Goal: Information Seeking & Learning: Check status

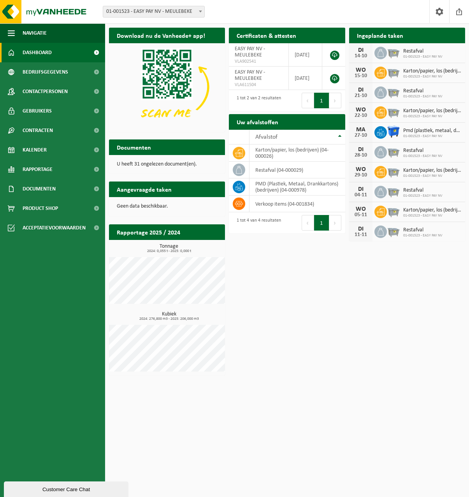
click at [382, 307] on div "Download nu de Vanheede+ app! Verberg Certificaten & attesten Bekijk uw certifi…" at bounding box center [287, 202] width 360 height 356
click at [191, 315] on h3 "Kubiek 2024: 276,800 m3 - 2025: 206,000 m3" at bounding box center [169, 316] width 112 height 9
click at [176, 317] on span "2024: 276,800 m3 - 2025: 206,000 m3" at bounding box center [169, 319] width 112 height 4
click at [145, 229] on h2 "Rapportage 2025 / 2024" at bounding box center [148, 231] width 79 height 15
drag, startPoint x: 145, startPoint y: 229, endPoint x: 136, endPoint y: 231, distance: 9.1
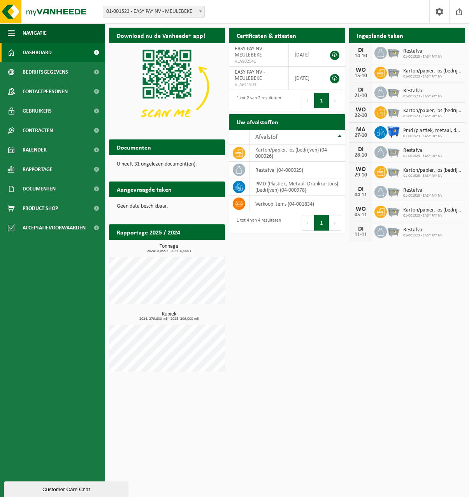
click at [136, 231] on h2 "Rapportage 2025 / 2024" at bounding box center [148, 231] width 79 height 15
click at [169, 230] on h2 "Rapportage 2025 / 2024" at bounding box center [148, 231] width 79 height 15
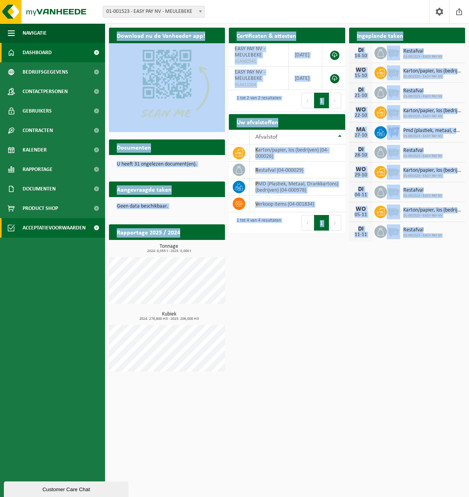
drag, startPoint x: 179, startPoint y: 232, endPoint x: 101, endPoint y: 230, distance: 78.7
click at [101, 230] on div "Navigatie Afmelden Dashboard Bedrijfsgegevens Contactpersonen Gebruikers Contra…" at bounding box center [234, 189] width 469 height 379
click at [324, 321] on div "Download nu de Vanheede+ app! Verberg Certificaten & attesten Bekijk uw certifi…" at bounding box center [287, 202] width 360 height 356
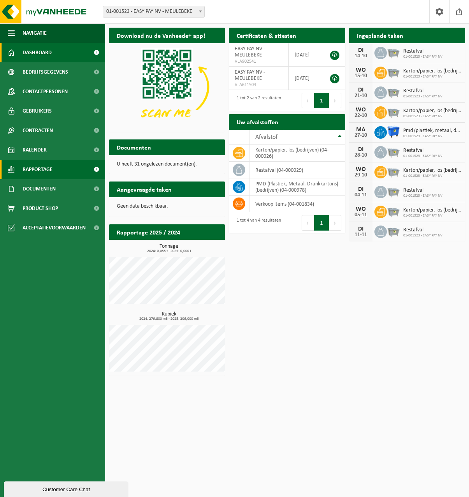
click at [49, 166] on span "Rapportage" at bounding box center [38, 169] width 30 height 19
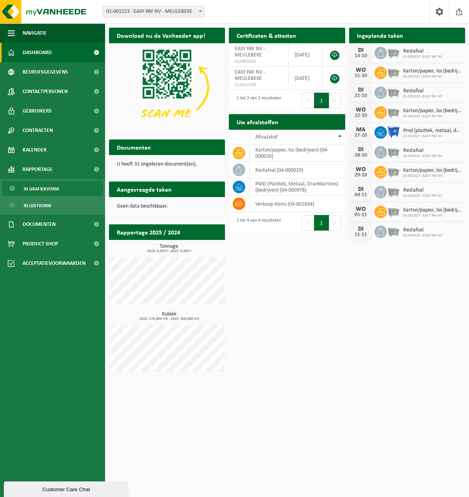
click at [55, 190] on span "In grafiekvorm" at bounding box center [41, 189] width 35 height 15
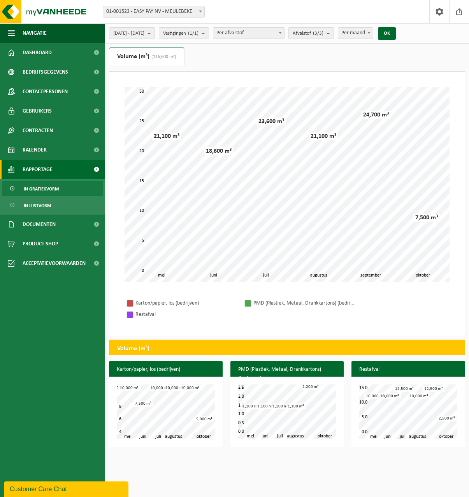
click at [373, 32] on span at bounding box center [369, 33] width 8 height 10
select select "3"
click at [396, 33] on button "OK" at bounding box center [387, 33] width 18 height 12
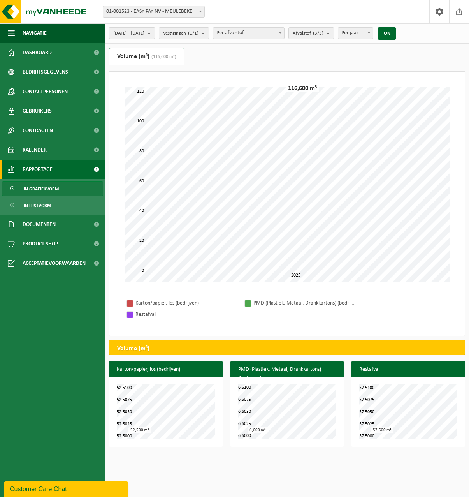
click at [145, 32] on span "2025-05-01 - 2025-10-14" at bounding box center [128, 34] width 31 height 12
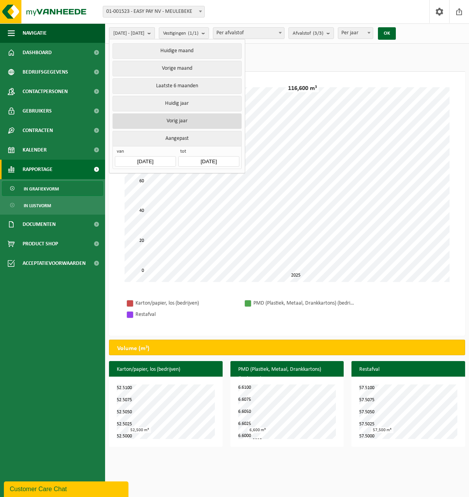
click at [192, 120] on button "Vorig jaar" at bounding box center [177, 121] width 129 height 16
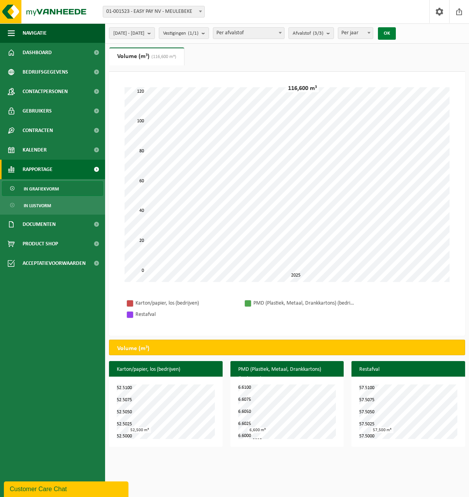
click at [396, 33] on button "OK" at bounding box center [387, 33] width 18 height 12
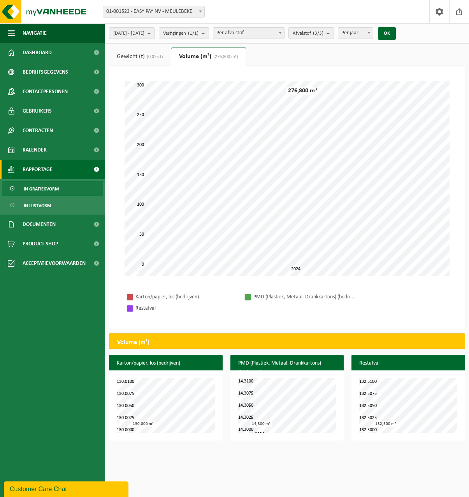
click at [251, 29] on span "Per afvalstof" at bounding box center [248, 33] width 71 height 11
click at [155, 37] on b "submit" at bounding box center [151, 33] width 7 height 11
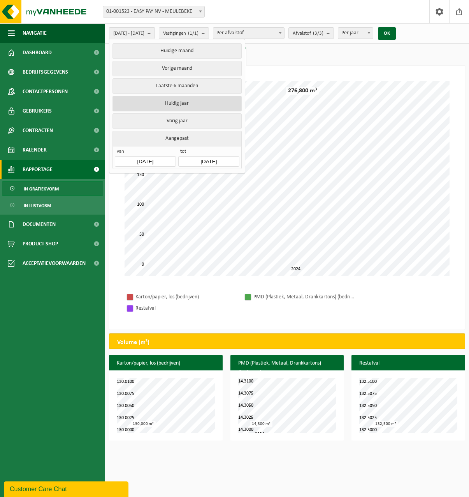
click at [208, 103] on button "Huidig jaar" at bounding box center [177, 104] width 129 height 16
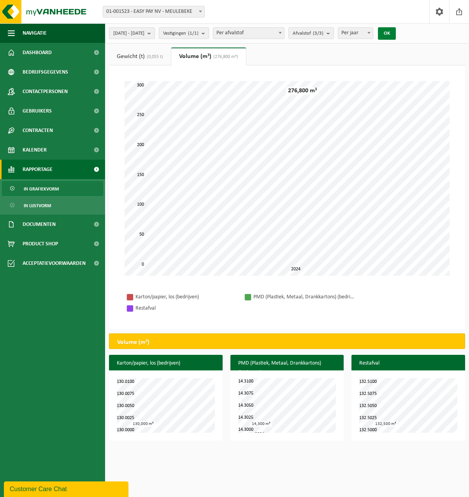
click at [396, 35] on button "OK" at bounding box center [387, 33] width 18 height 12
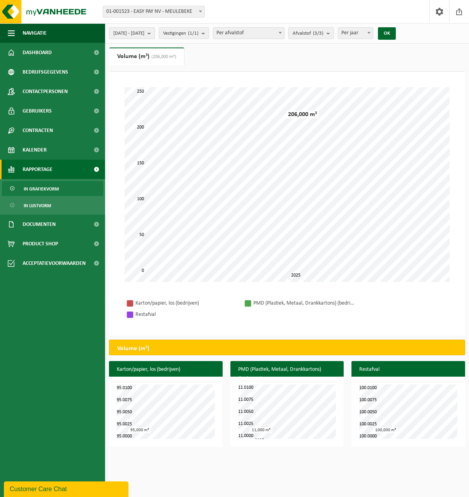
click at [155, 34] on b "submit" at bounding box center [151, 33] width 7 height 11
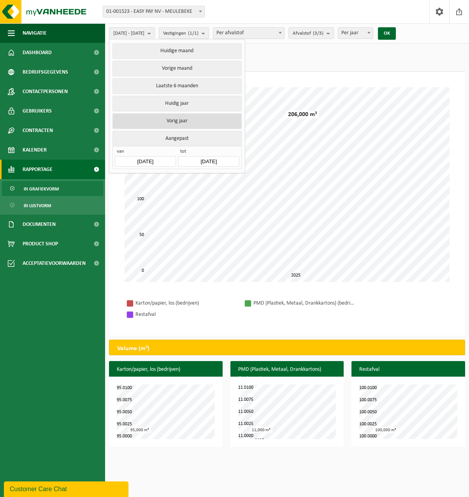
click at [199, 118] on button "Vorig jaar" at bounding box center [177, 121] width 129 height 16
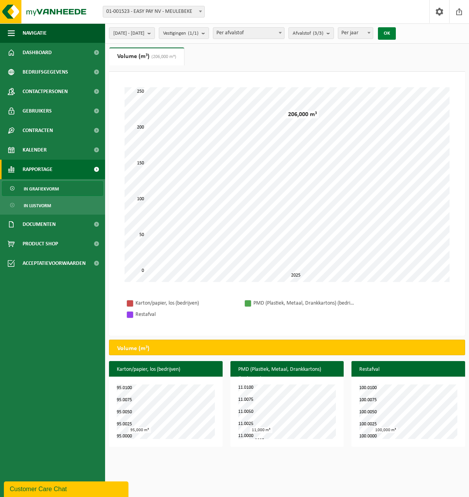
click at [396, 33] on button "OK" at bounding box center [387, 33] width 18 height 12
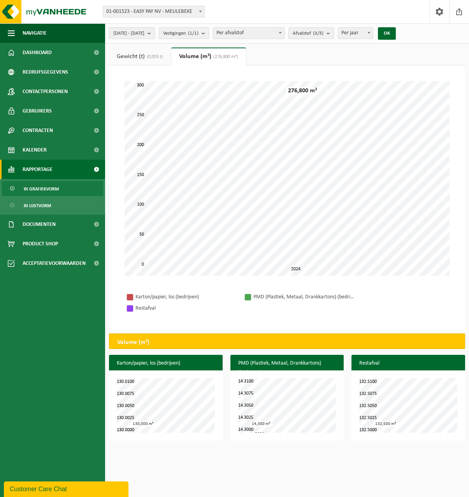
click at [155, 30] on b "submit" at bounding box center [151, 33] width 7 height 11
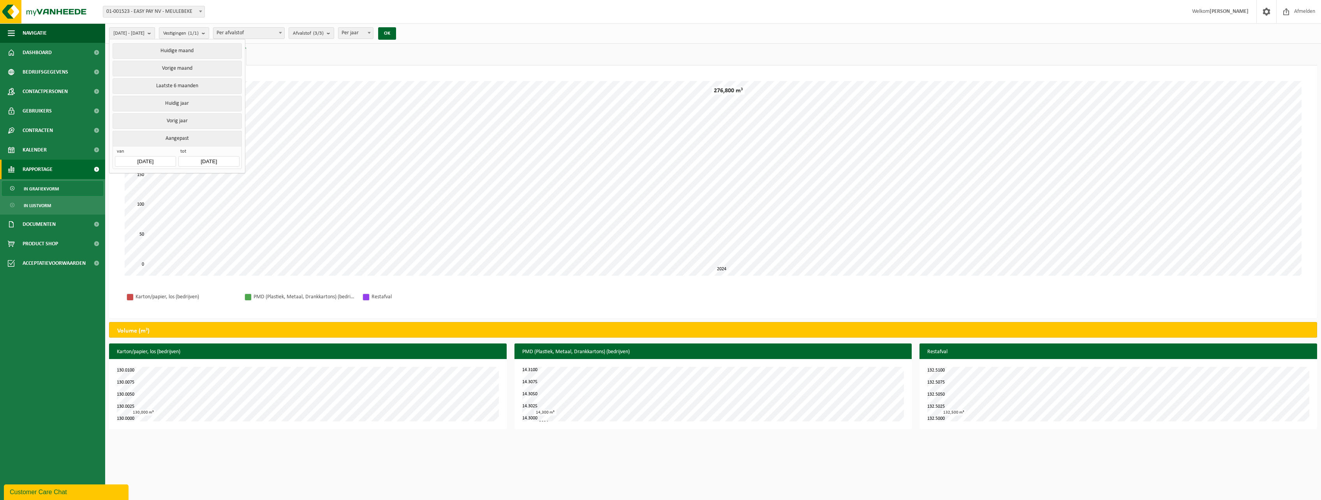
drag, startPoint x: 311, startPoint y: 53, endPoint x: 171, endPoint y: 23, distance: 143.9
click at [310, 51] on ul "Gewicht (t) (0,055 t) Volume (m³) (276,800 m³)" at bounding box center [713, 57] width 1208 height 18
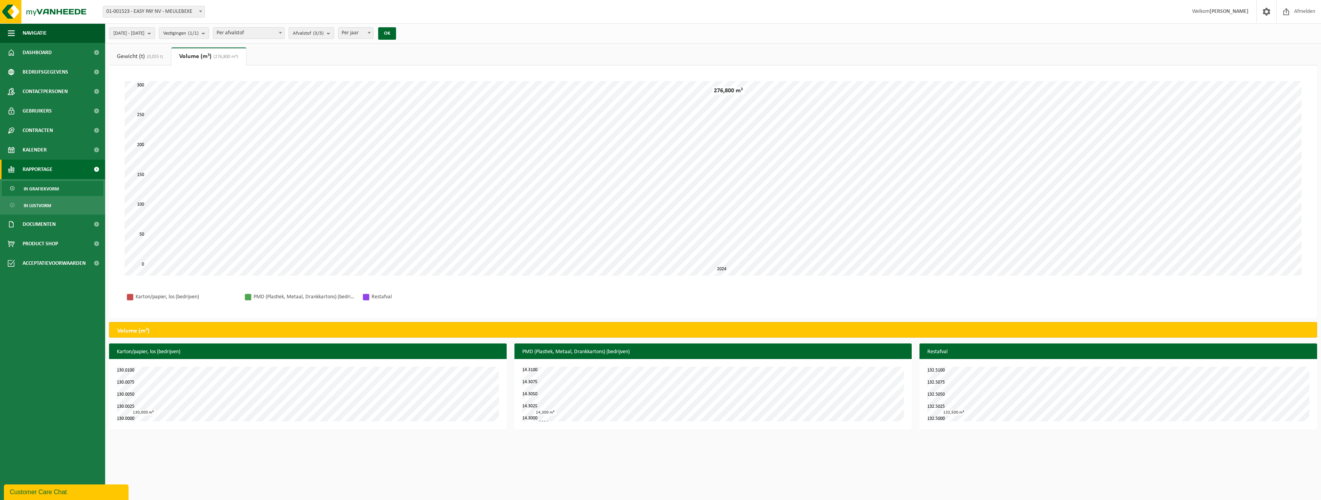
click at [52, 190] on span "In grafiekvorm" at bounding box center [41, 189] width 35 height 15
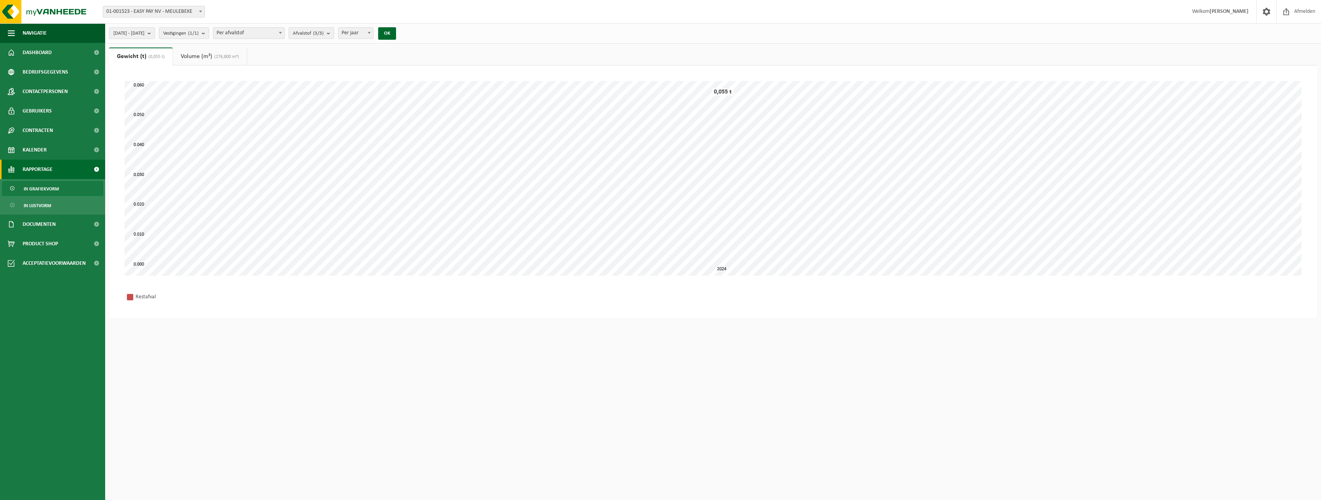
click at [42, 205] on span "In lijstvorm" at bounding box center [37, 205] width 27 height 15
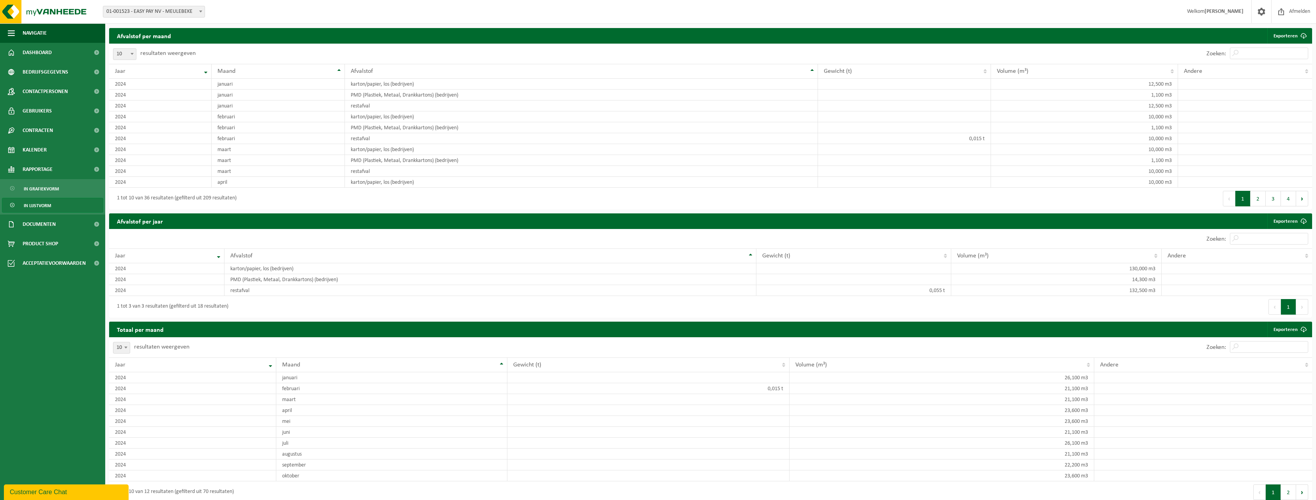
scroll to position [446, 0]
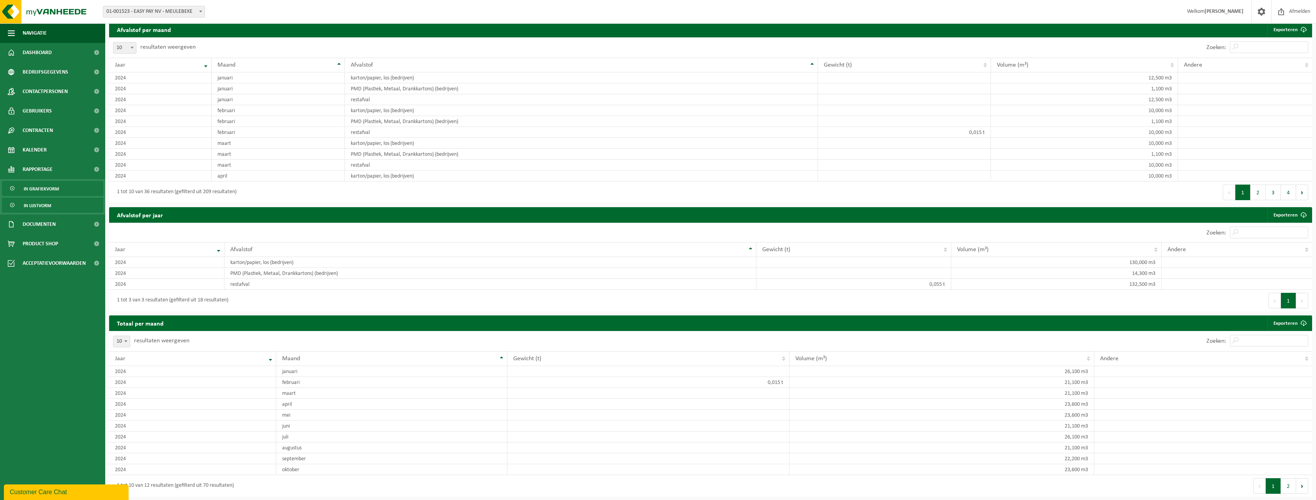
click at [28, 190] on span "In grafiekvorm" at bounding box center [41, 189] width 35 height 15
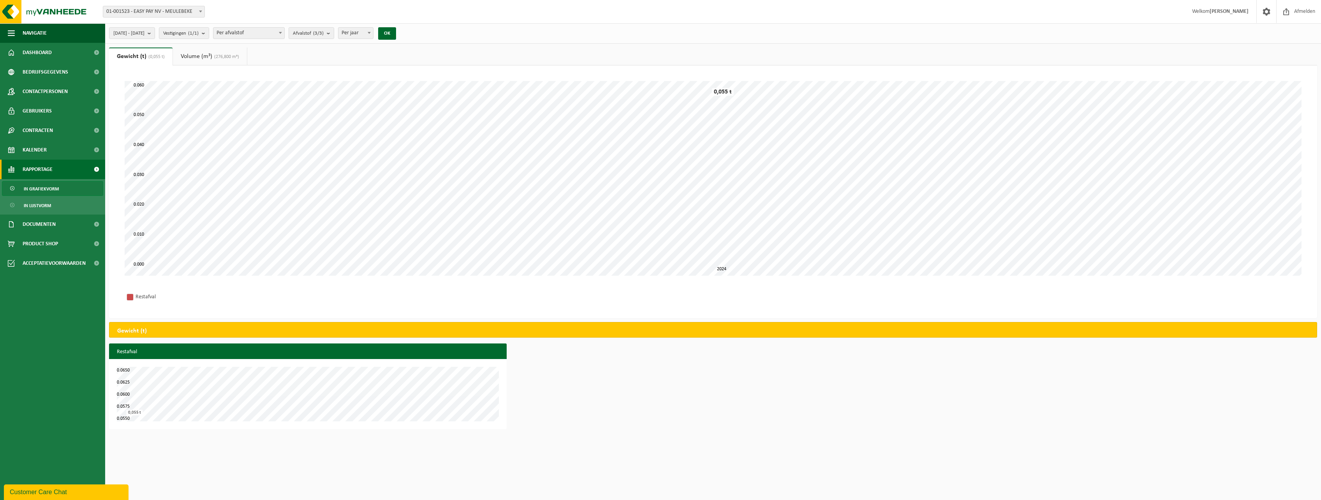
click at [284, 32] on span "Per afvalstof" at bounding box center [248, 33] width 71 height 11
click at [233, 33] on div "[DATE] - [DATE] Huidige maand Vorige maand Laatste 6 maanden Huidig jaar Vorig …" at bounding box center [255, 33] width 300 height 17
click at [276, 27] on div "[DATE] - [DATE] Huidige maand Vorige maand Laatste 6 maanden Huidig jaar Vorig …" at bounding box center [255, 33] width 300 height 17
click at [284, 34] on span "Per afvalstof" at bounding box center [248, 33] width 71 height 11
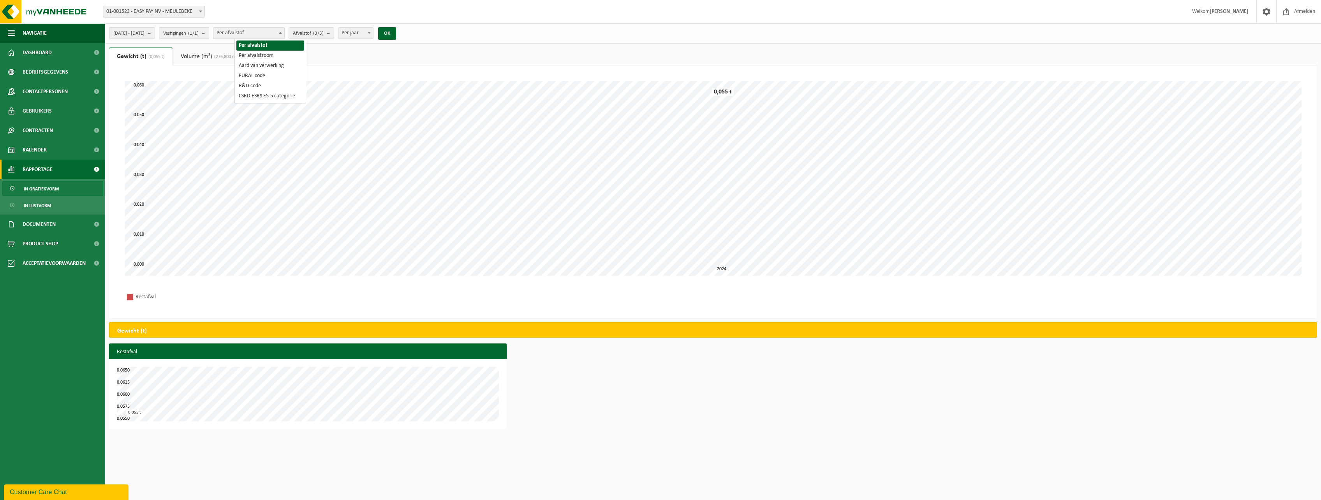
click at [284, 37] on span "Per afvalstof" at bounding box center [248, 33] width 71 height 11
click at [145, 36] on span "[DATE] - [DATE]" at bounding box center [128, 34] width 31 height 12
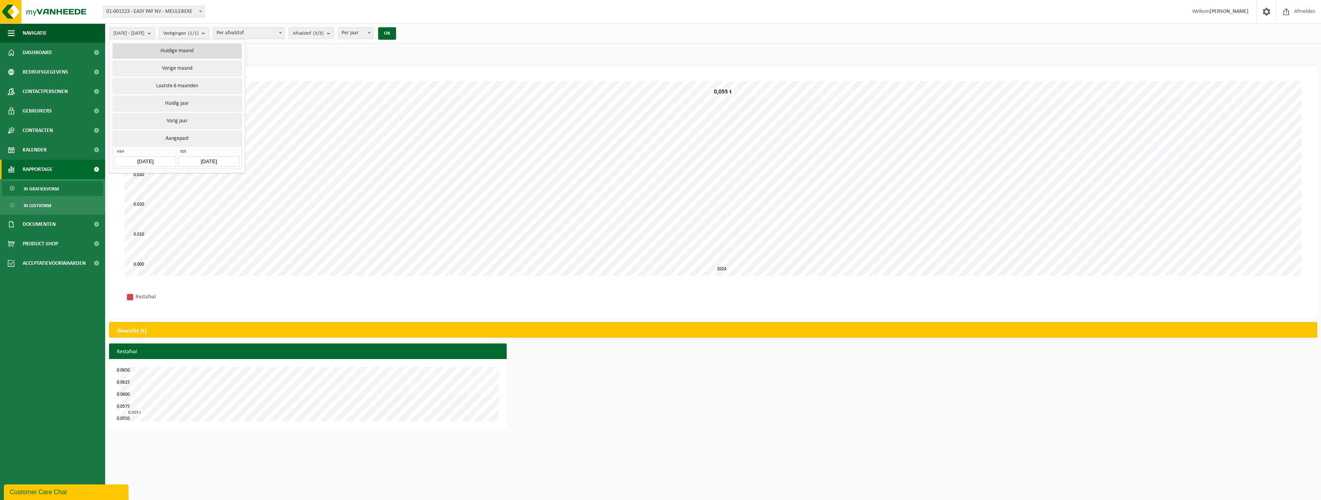
click at [189, 50] on button "Huidige maand" at bounding box center [177, 51] width 129 height 16
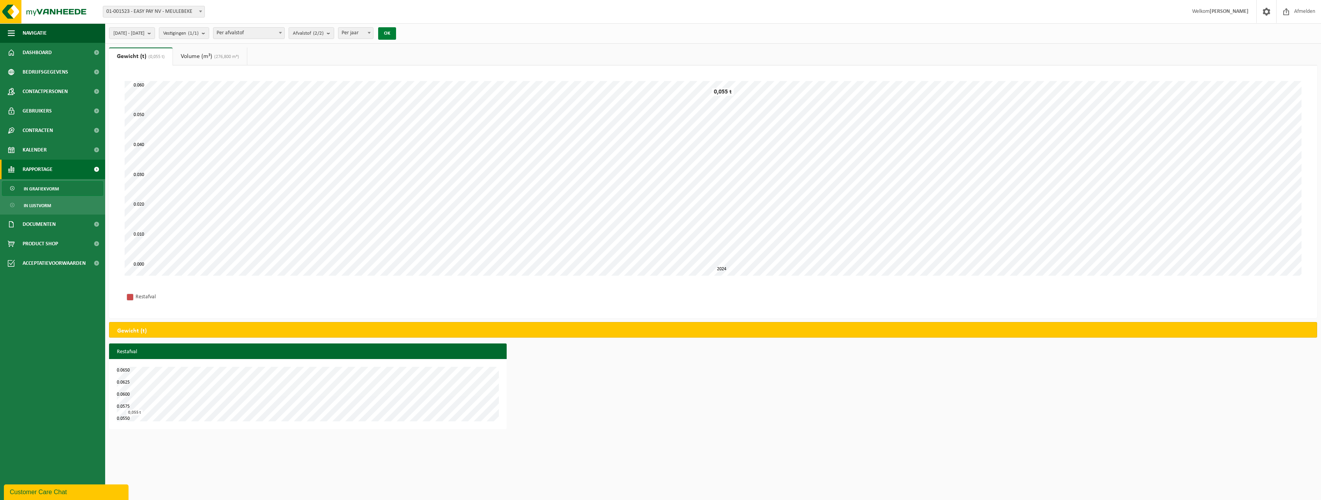
click at [396, 35] on button "OK" at bounding box center [387, 33] width 18 height 12
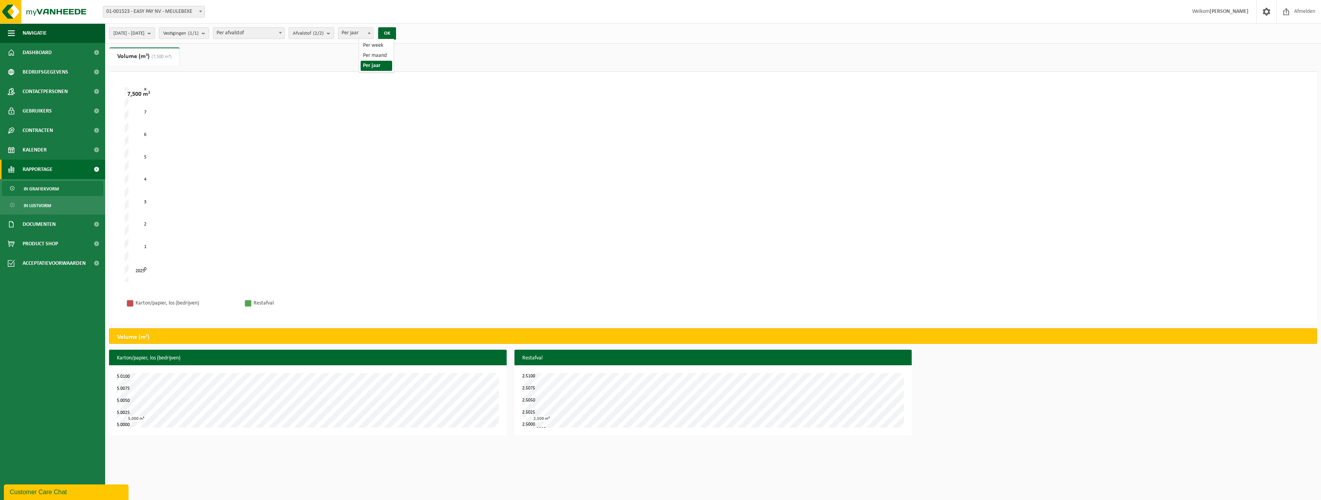
click at [372, 34] on span "Per jaar" at bounding box center [356, 33] width 35 height 11
select select "2"
click at [396, 33] on button "OK" at bounding box center [387, 33] width 18 height 12
click at [145, 30] on span "[DATE] - [DATE]" at bounding box center [128, 34] width 31 height 12
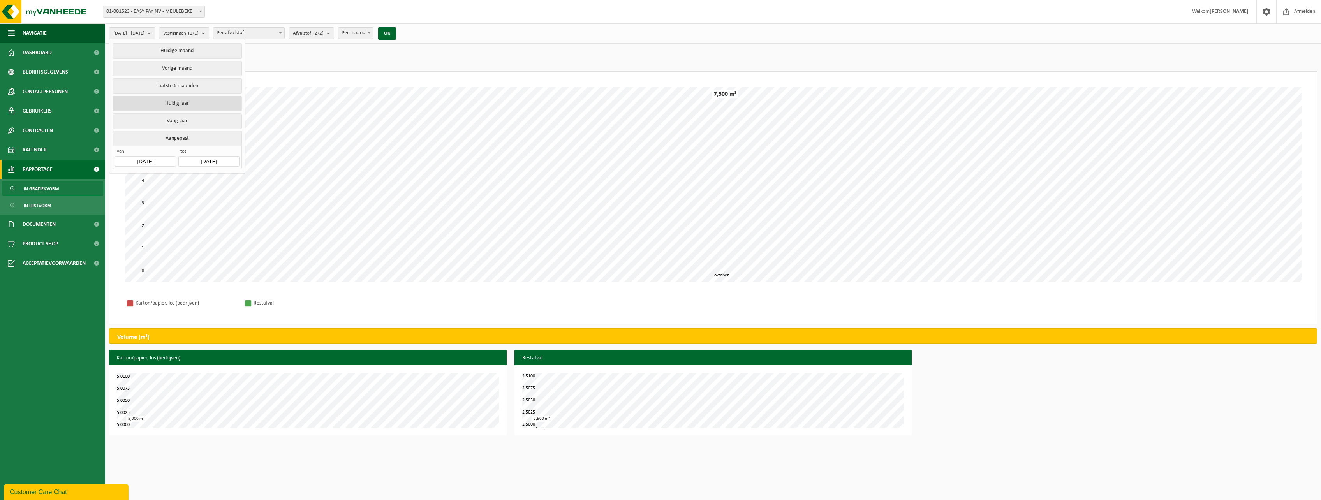
click at [201, 105] on button "Huidig jaar" at bounding box center [177, 104] width 129 height 16
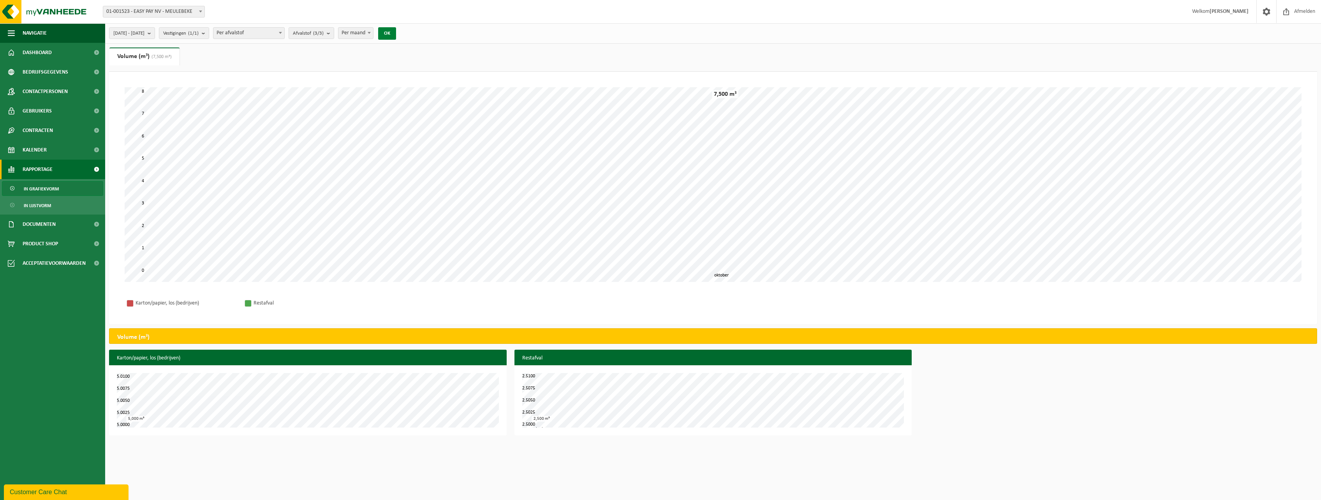
click at [396, 36] on button "OK" at bounding box center [387, 33] width 18 height 12
